Goal: Transaction & Acquisition: Purchase product/service

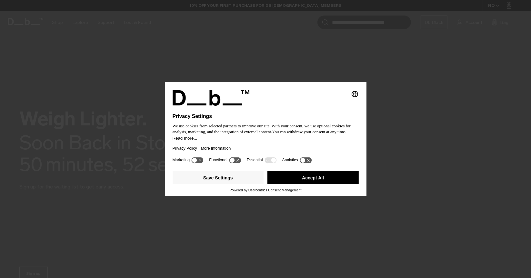
click at [300, 176] on button "Accept All" at bounding box center [313, 177] width 91 height 13
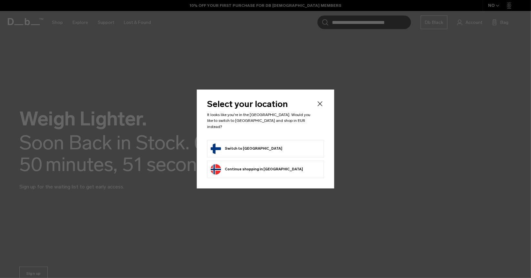
click at [239, 145] on button "Switch to Finland" at bounding box center [247, 148] width 72 height 10
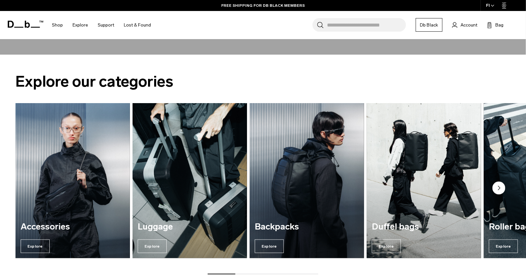
scroll to position [290, 0]
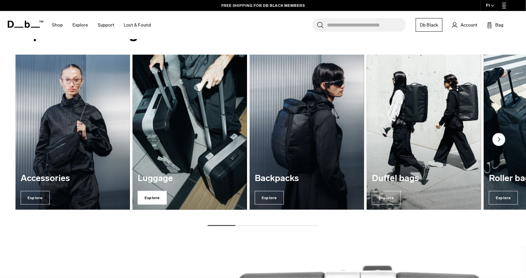
click at [158, 197] on span "Explore" at bounding box center [152, 198] width 29 height 14
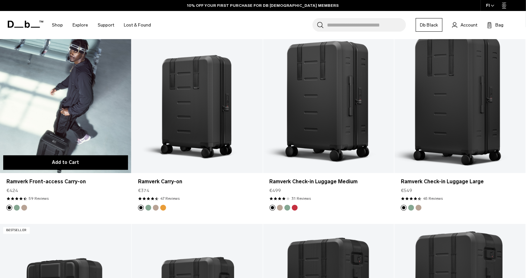
scroll to position [549, 0]
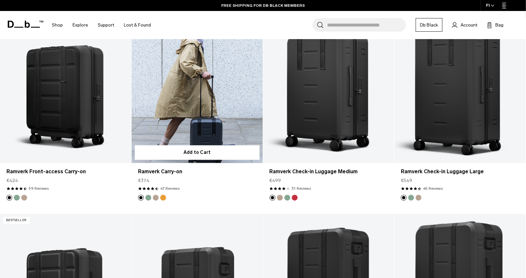
click at [213, 124] on link "Ramverk Carry-on" at bounding box center [197, 90] width 131 height 146
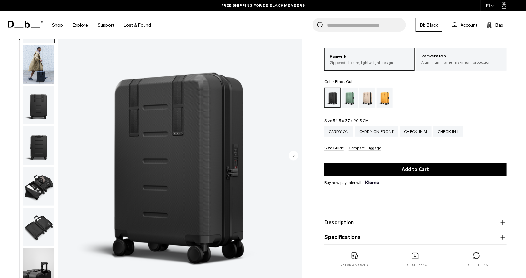
scroll to position [32, 0]
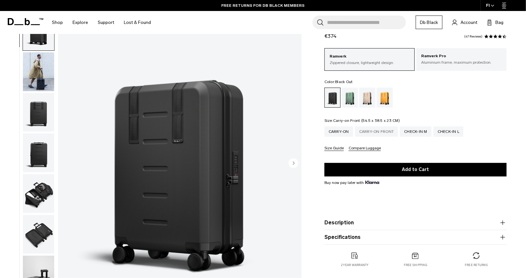
click at [364, 131] on div "Carry-on Front" at bounding box center [376, 131] width 43 height 10
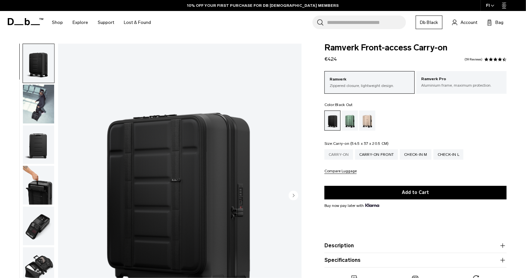
click at [335, 154] on div "Carry-on" at bounding box center [339, 154] width 29 height 10
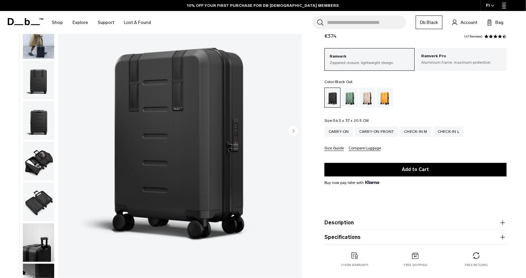
scroll to position [65, 0]
click at [290, 129] on circle "Next slide" at bounding box center [294, 131] width 10 height 10
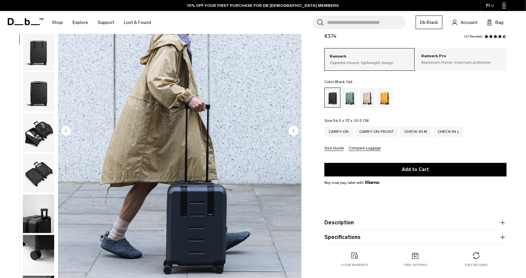
scroll to position [41, 0]
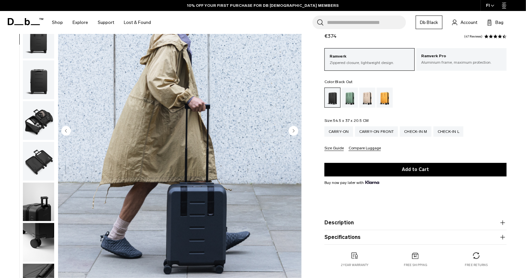
click at [293, 129] on icon "Next slide" at bounding box center [294, 130] width 2 height 3
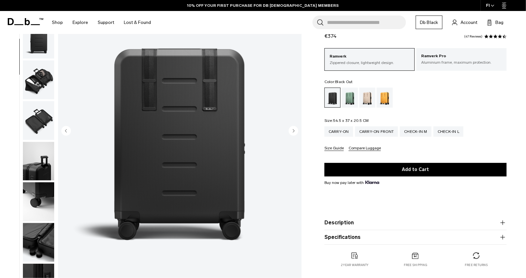
click at [293, 129] on icon "Next slide" at bounding box center [294, 130] width 2 height 3
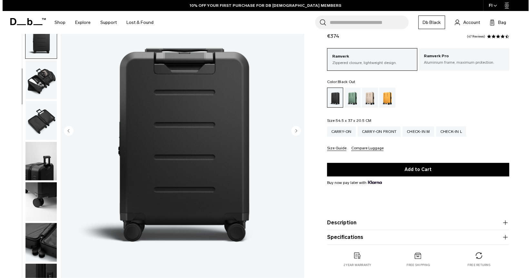
scroll to position [101, 0]
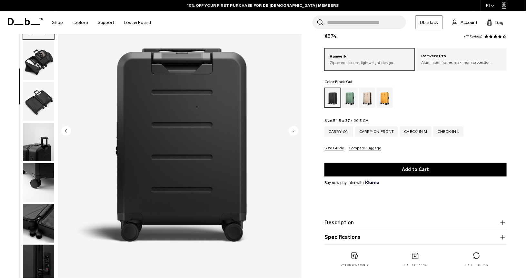
click at [293, 129] on icon "Next slide" at bounding box center [294, 130] width 2 height 3
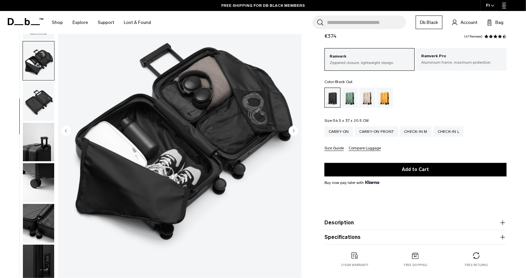
click at [293, 129] on icon "Next slide" at bounding box center [294, 130] width 2 height 3
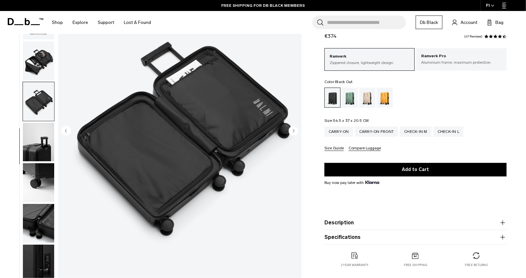
click at [293, 129] on icon "Next slide" at bounding box center [294, 130] width 2 height 3
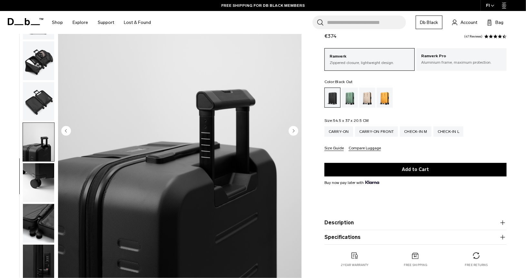
click at [293, 129] on icon "Next slide" at bounding box center [294, 130] width 2 height 3
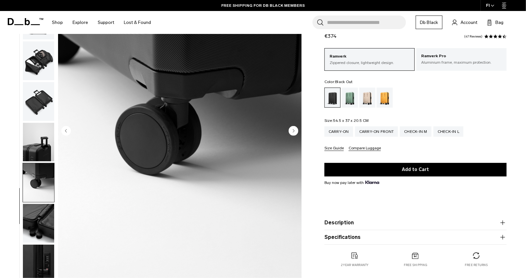
click at [293, 129] on icon "Next slide" at bounding box center [294, 130] width 2 height 3
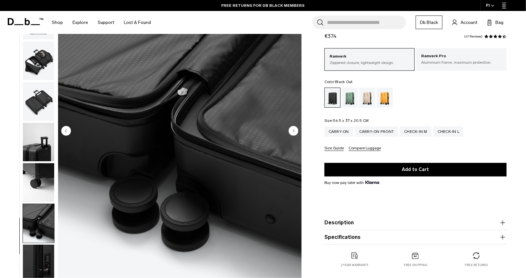
click at [293, 129] on icon "Next slide" at bounding box center [294, 130] width 2 height 3
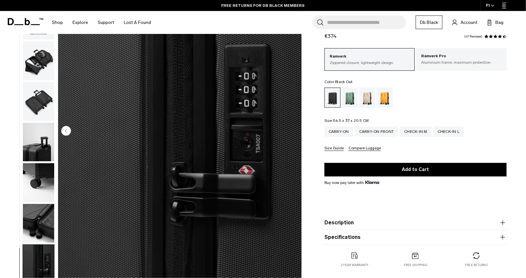
click at [293, 129] on img "10 / 10" at bounding box center [180, 131] width 244 height 304
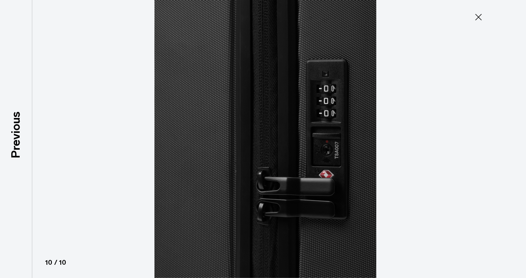
scroll to position [97, 0]
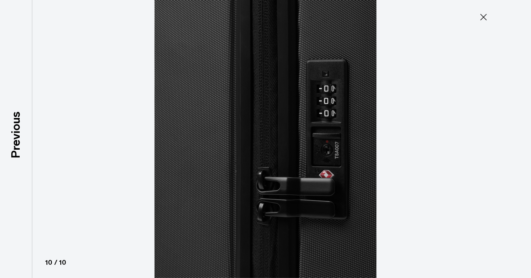
drag, startPoint x: 483, startPoint y: 18, endPoint x: 471, endPoint y: 20, distance: 12.4
click at [483, 18] on icon at bounding box center [484, 17] width 6 height 6
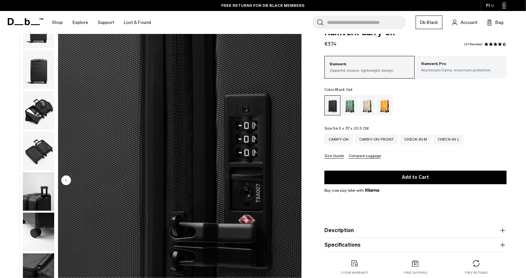
scroll to position [0, 0]
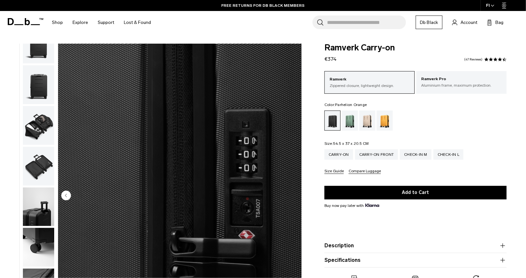
click at [381, 118] on div "Parhelion Orange" at bounding box center [385, 120] width 16 height 20
